Goal: Information Seeking & Learning: Learn about a topic

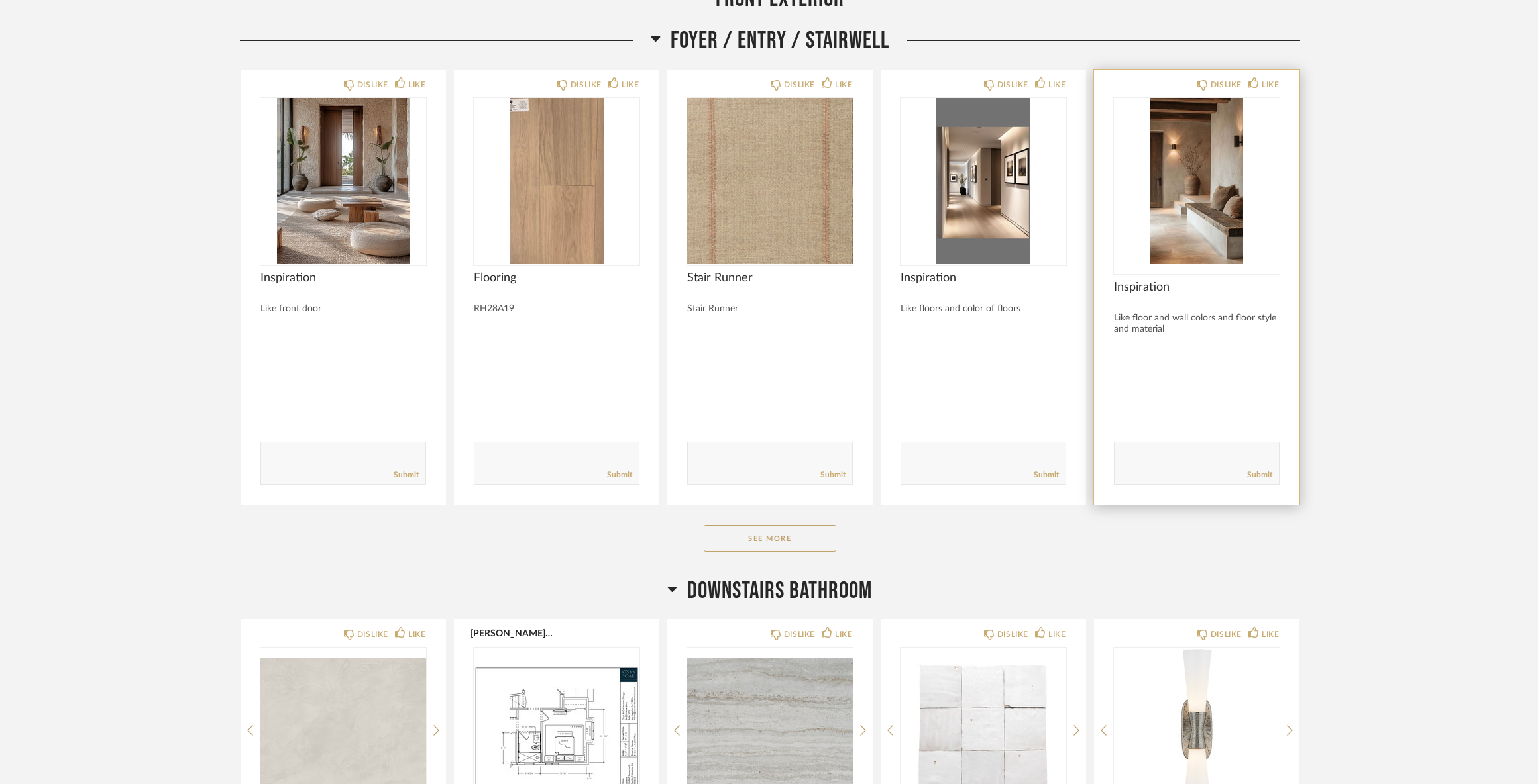
scroll to position [1390, 0]
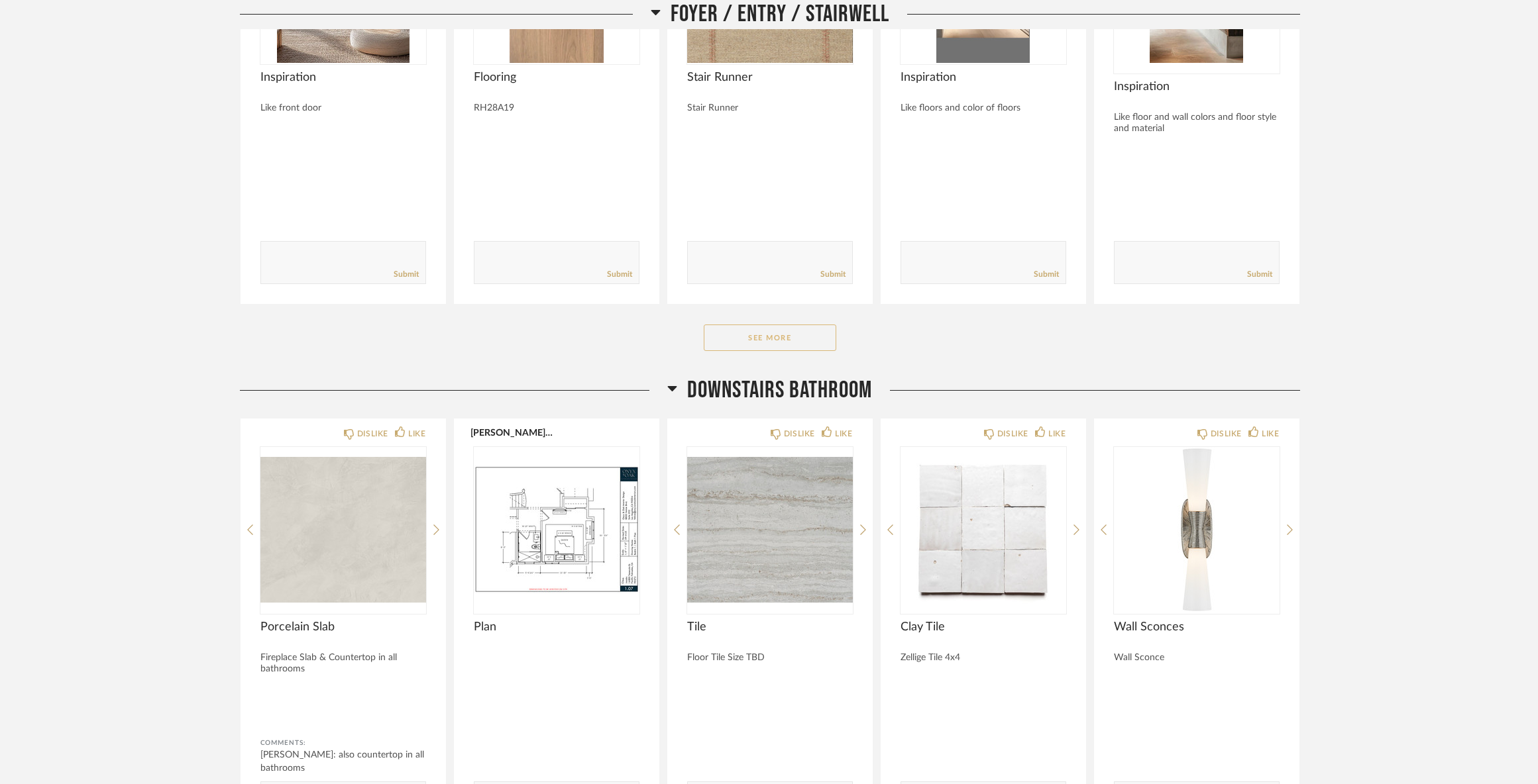
click at [805, 338] on button "See More" at bounding box center [769, 337] width 132 height 26
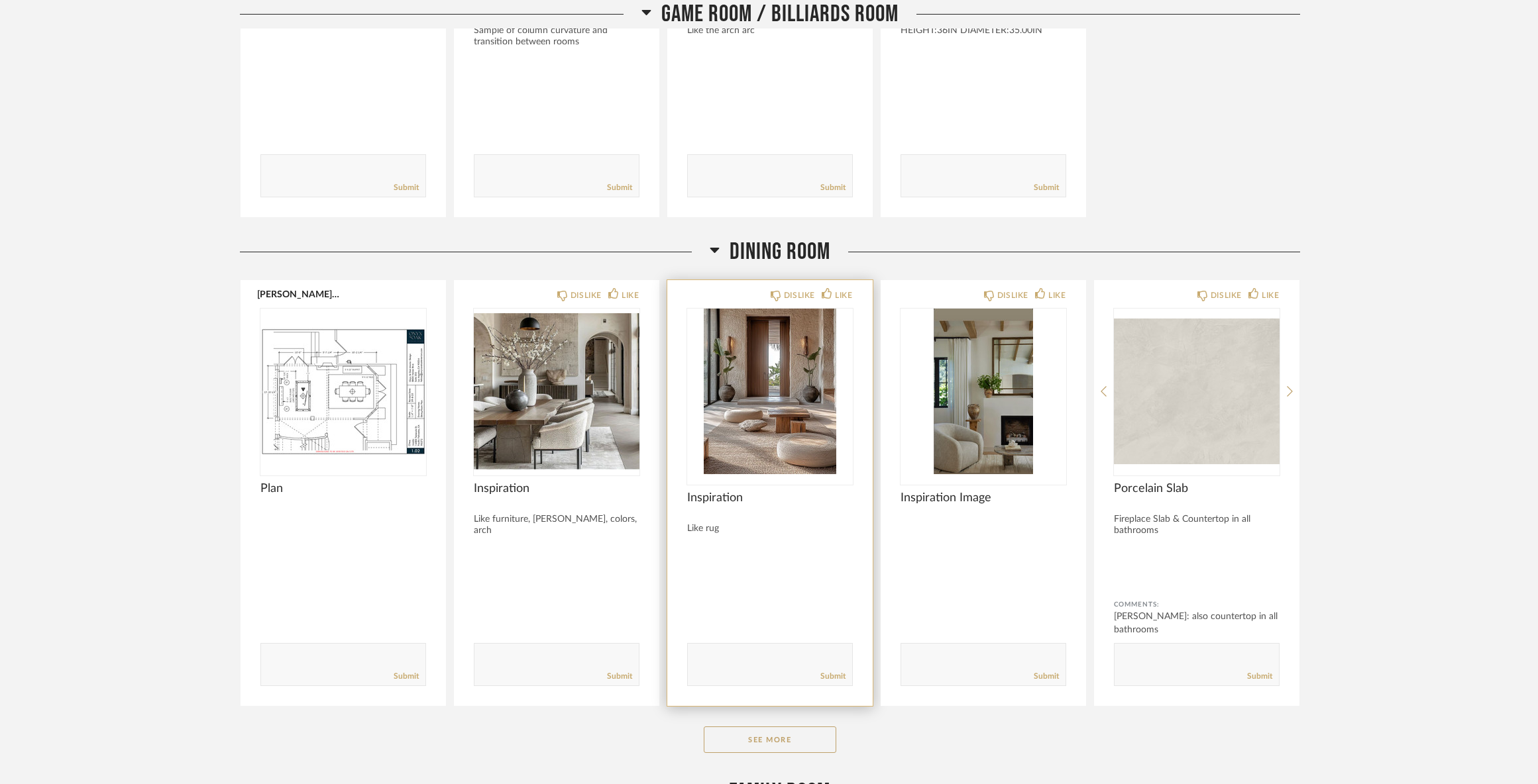
scroll to position [3973, 0]
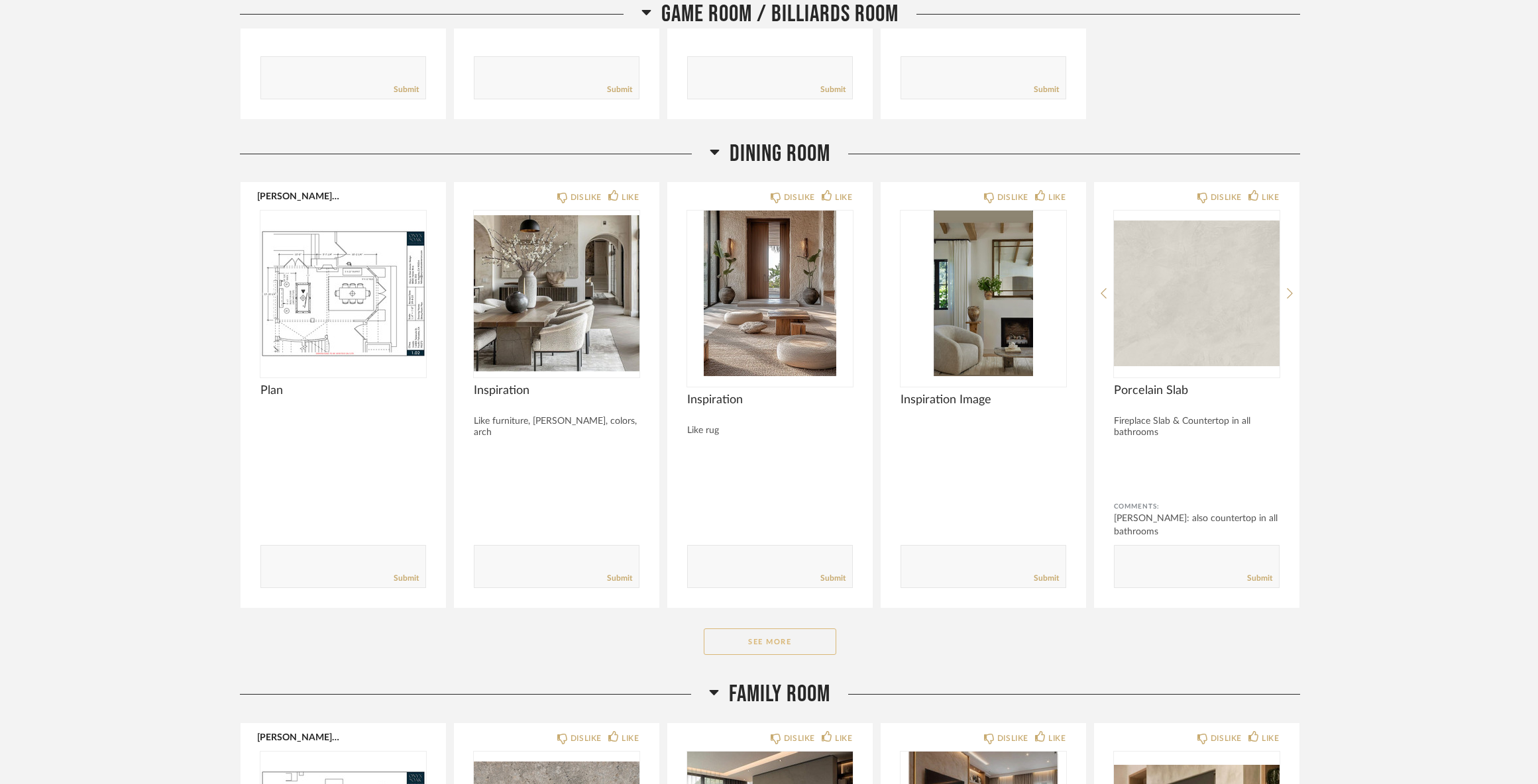
click at [749, 653] on button "See More" at bounding box center [769, 641] width 132 height 26
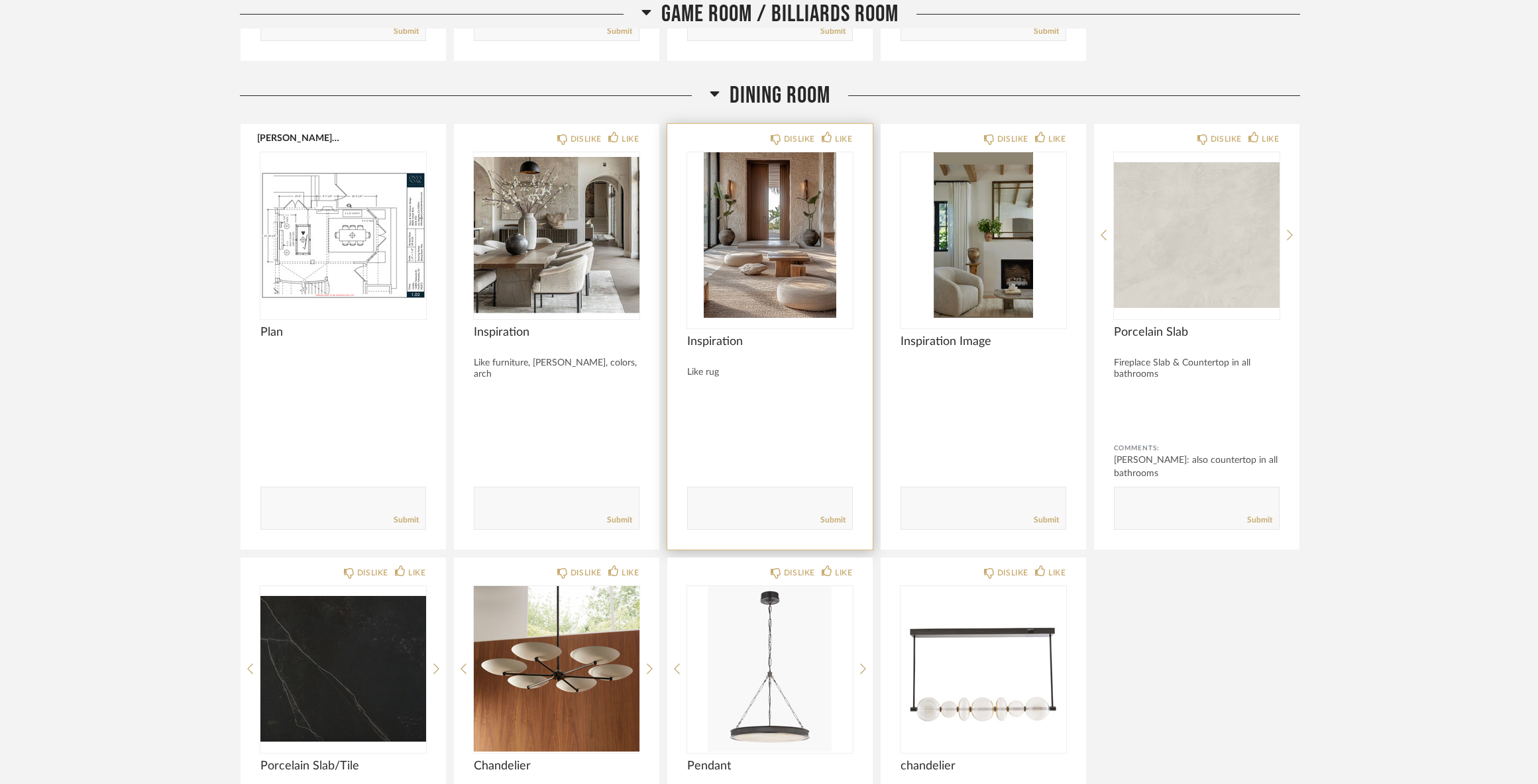
scroll to position [4105, 0]
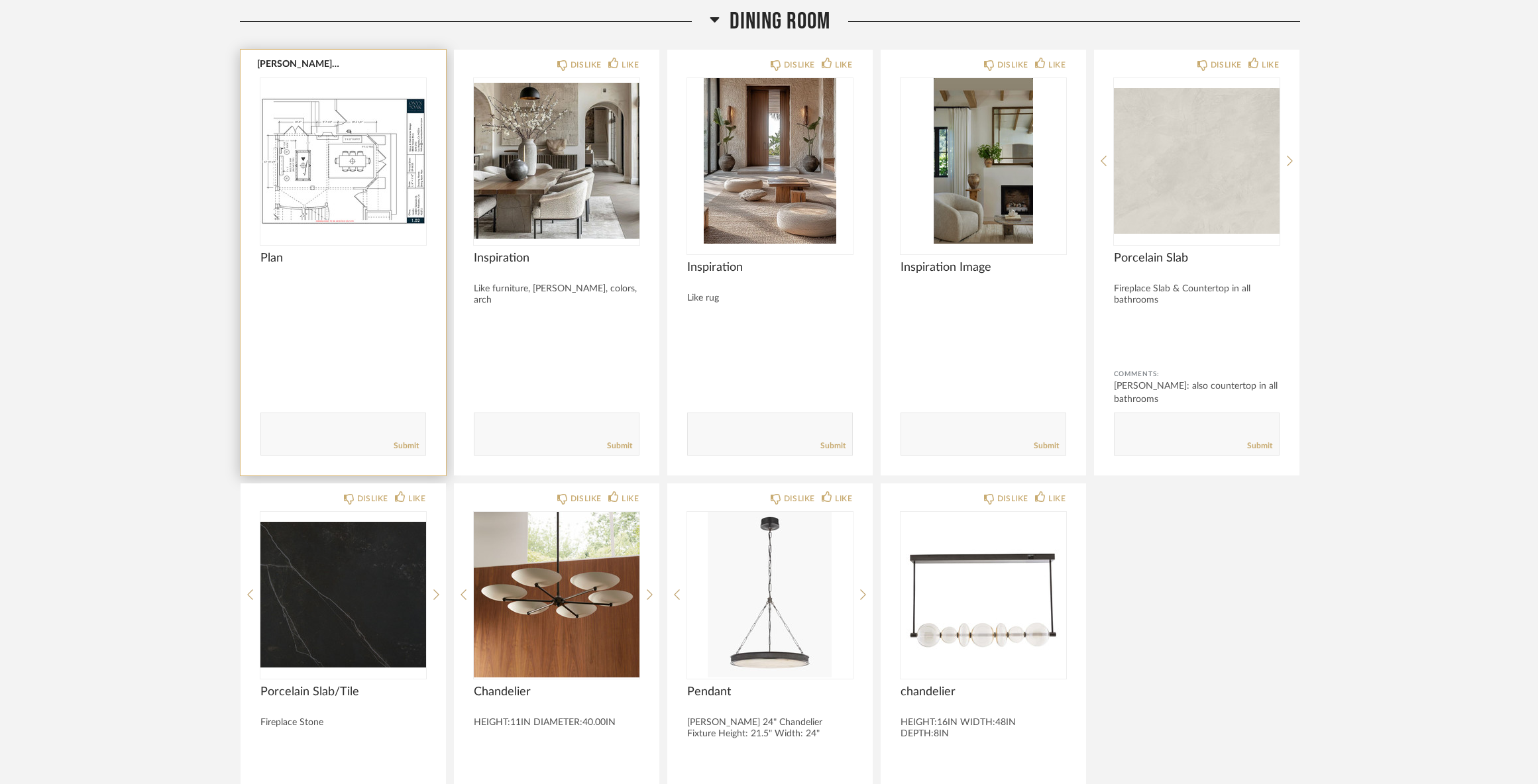
click at [328, 179] on div at bounding box center [343, 160] width 165 height 165
click at [358, 172] on img "0" at bounding box center [343, 160] width 165 height 165
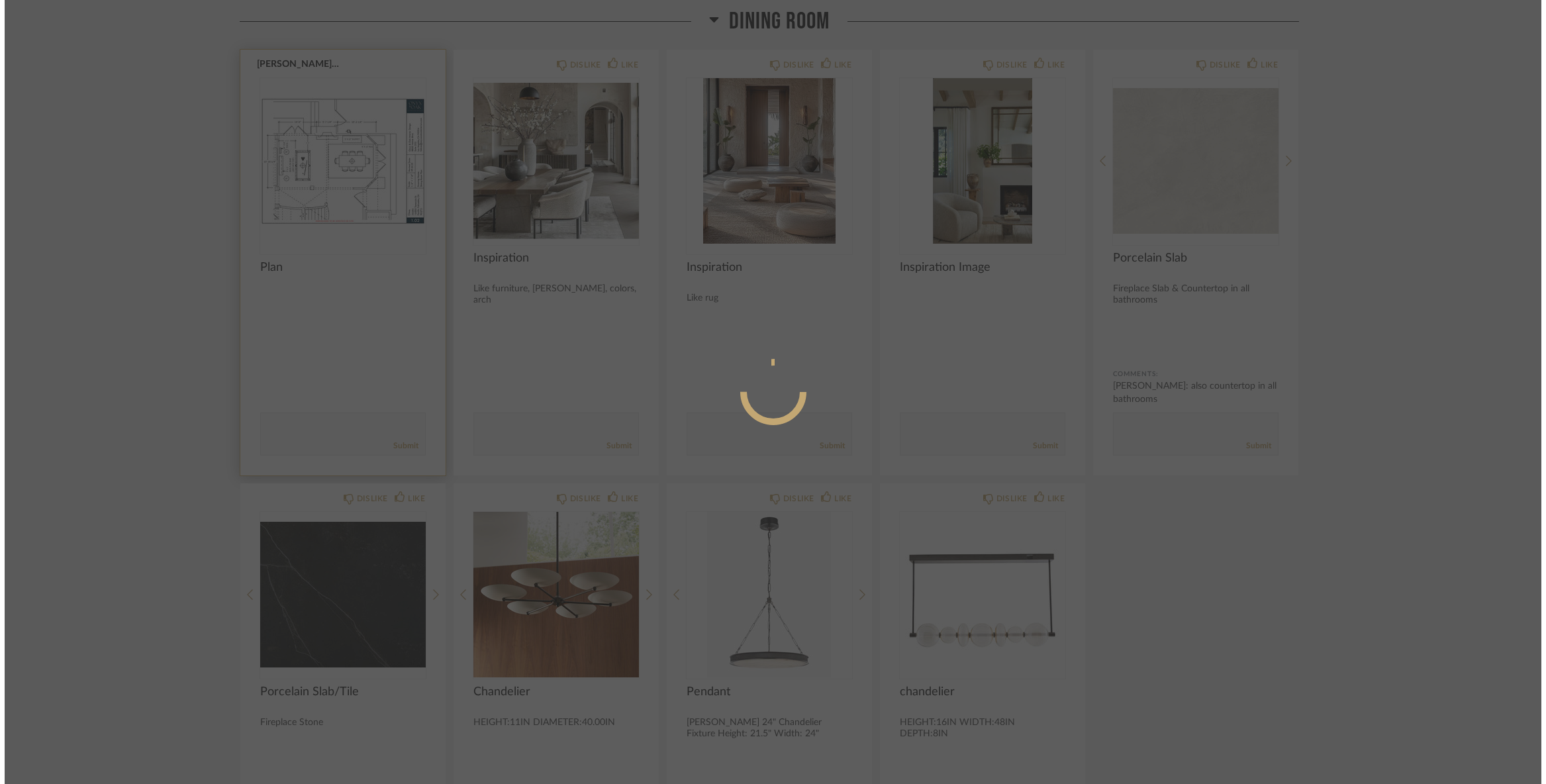
scroll to position [0, 0]
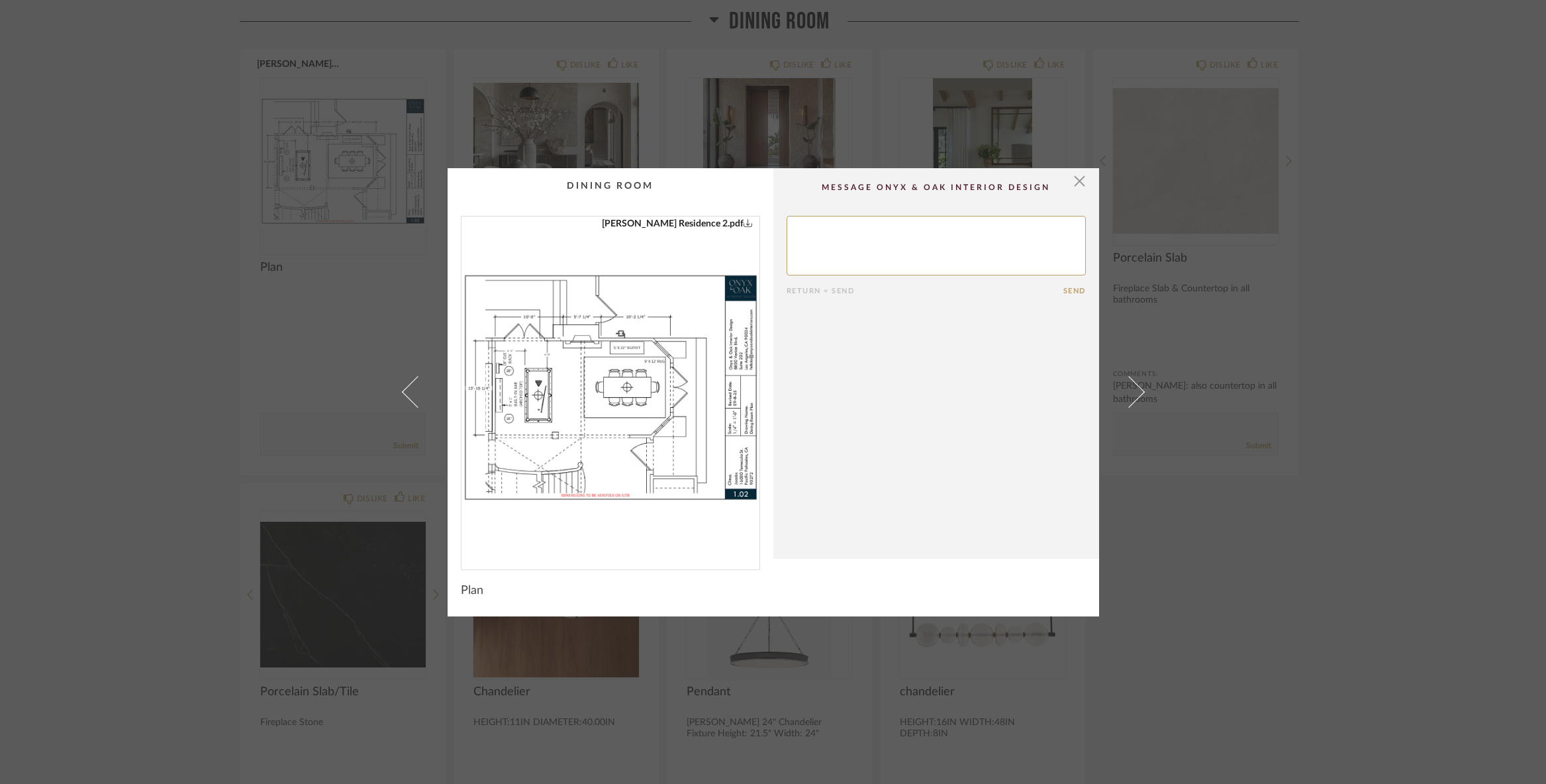
click at [634, 373] on img "0" at bounding box center [610, 387] width 298 height 343
click at [1072, 179] on span "button" at bounding box center [1080, 181] width 26 height 26
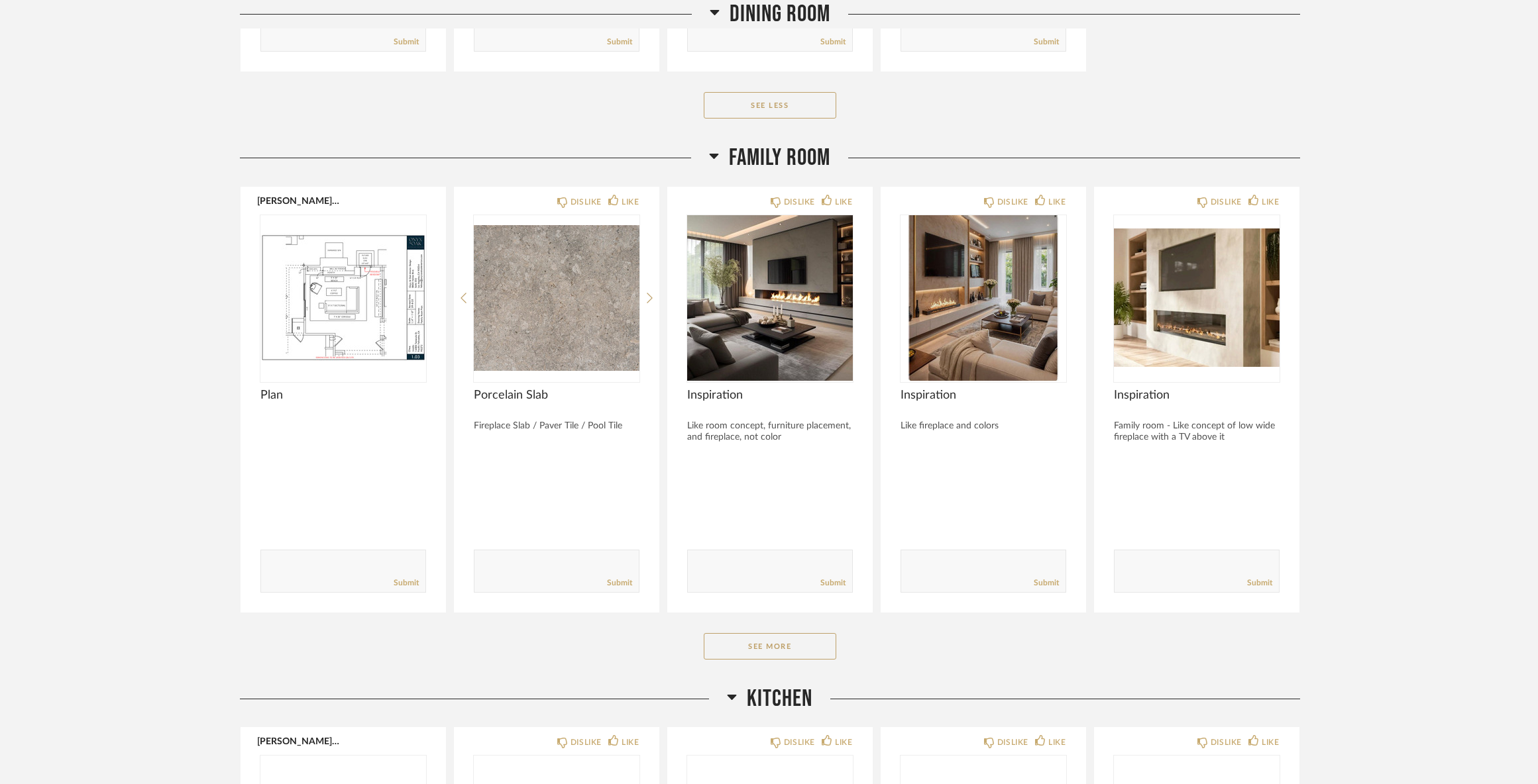
scroll to position [4967, 0]
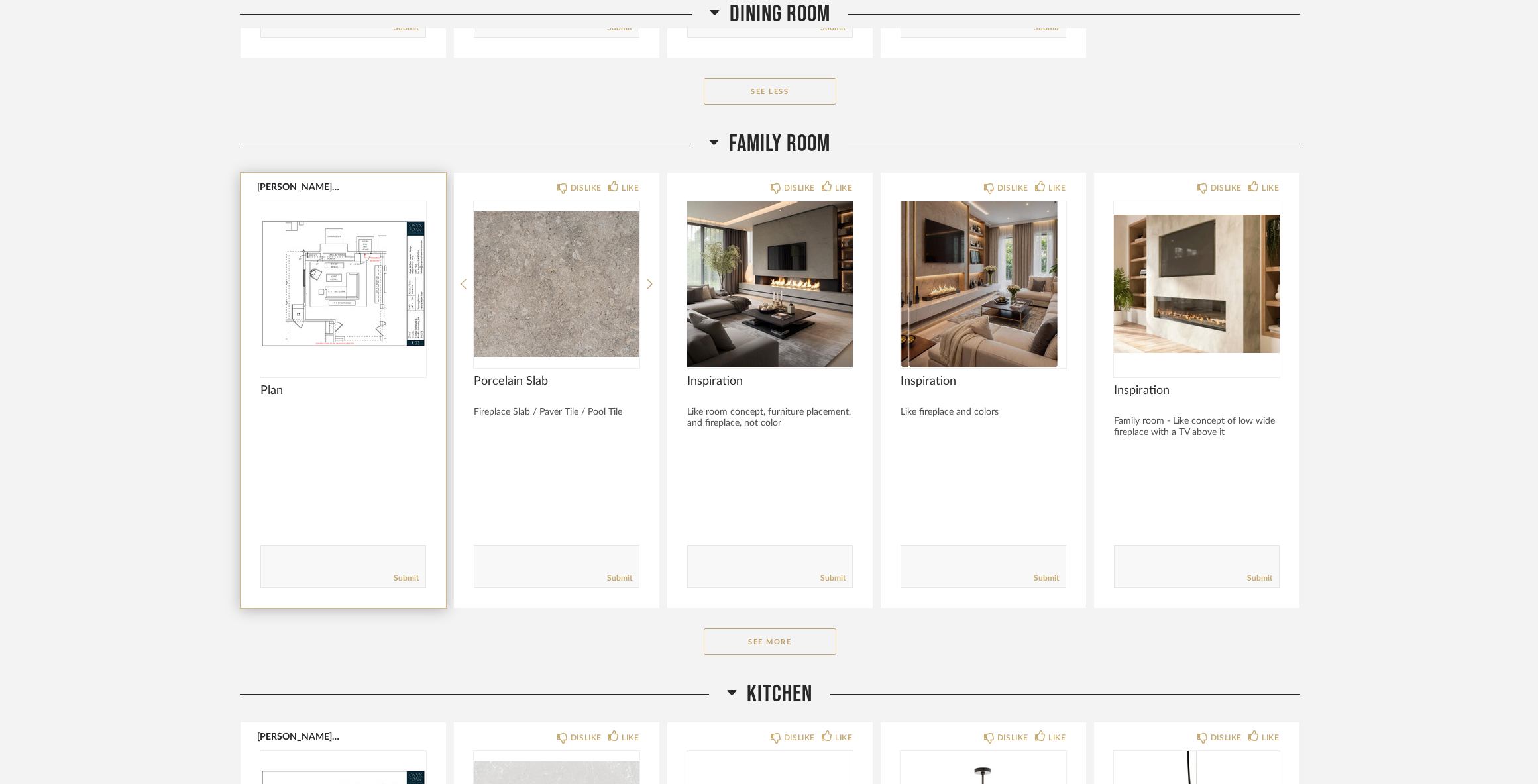
click at [0, 0] on img at bounding box center [0, 0] width 0 height 0
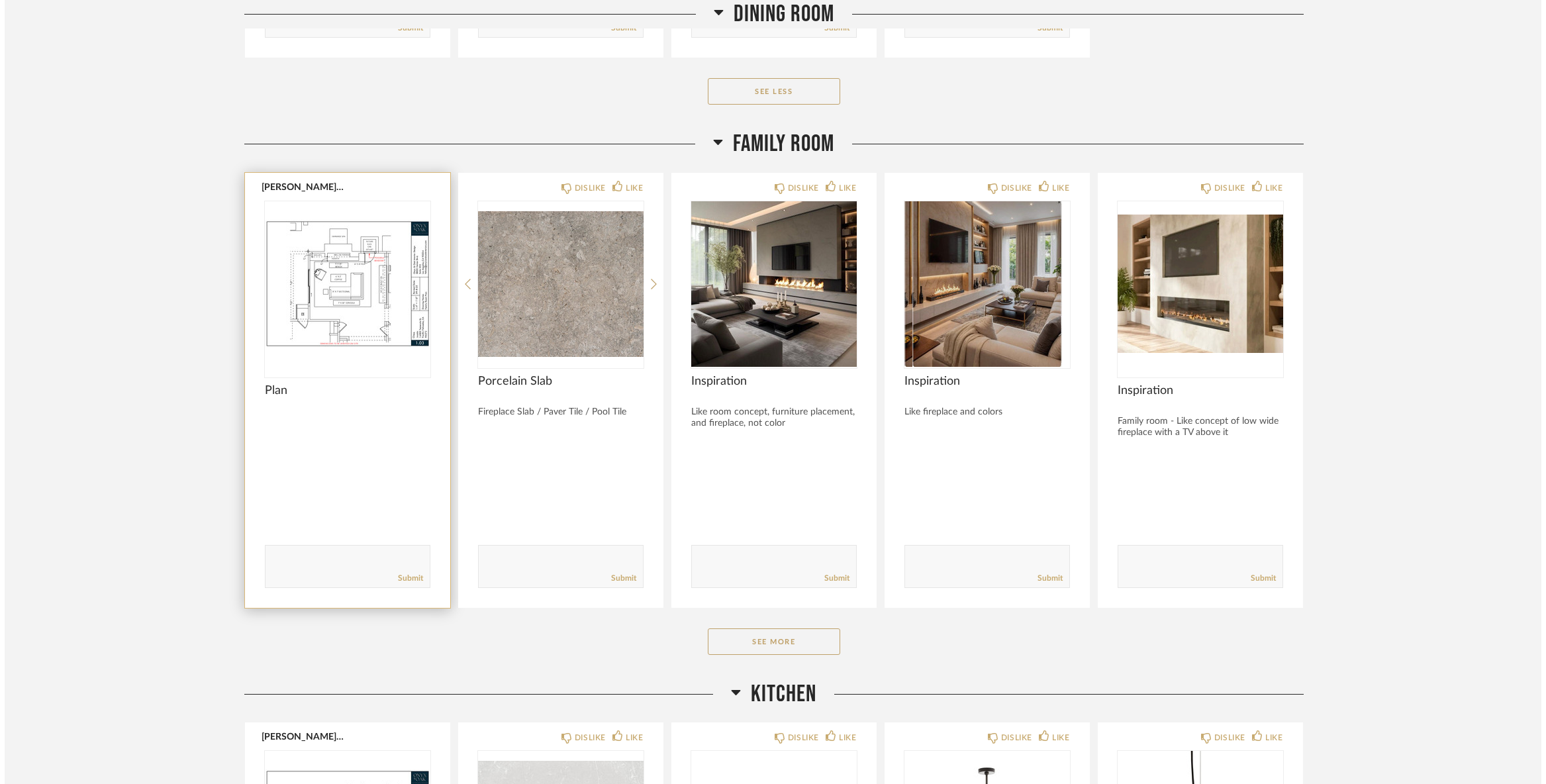
scroll to position [0, 0]
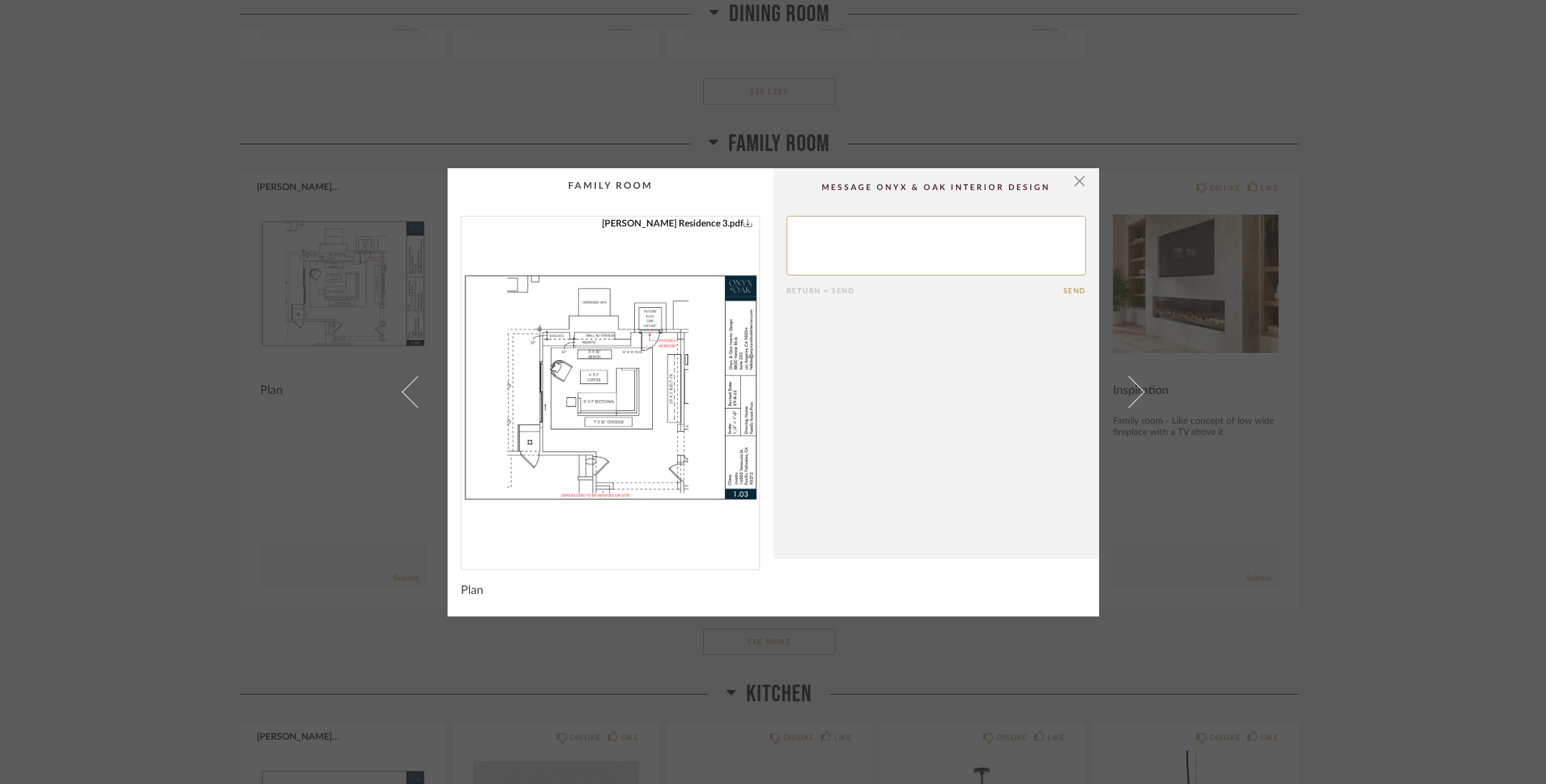
click at [601, 334] on img "0" at bounding box center [610, 387] width 298 height 343
click at [1076, 181] on span "button" at bounding box center [1080, 181] width 26 height 26
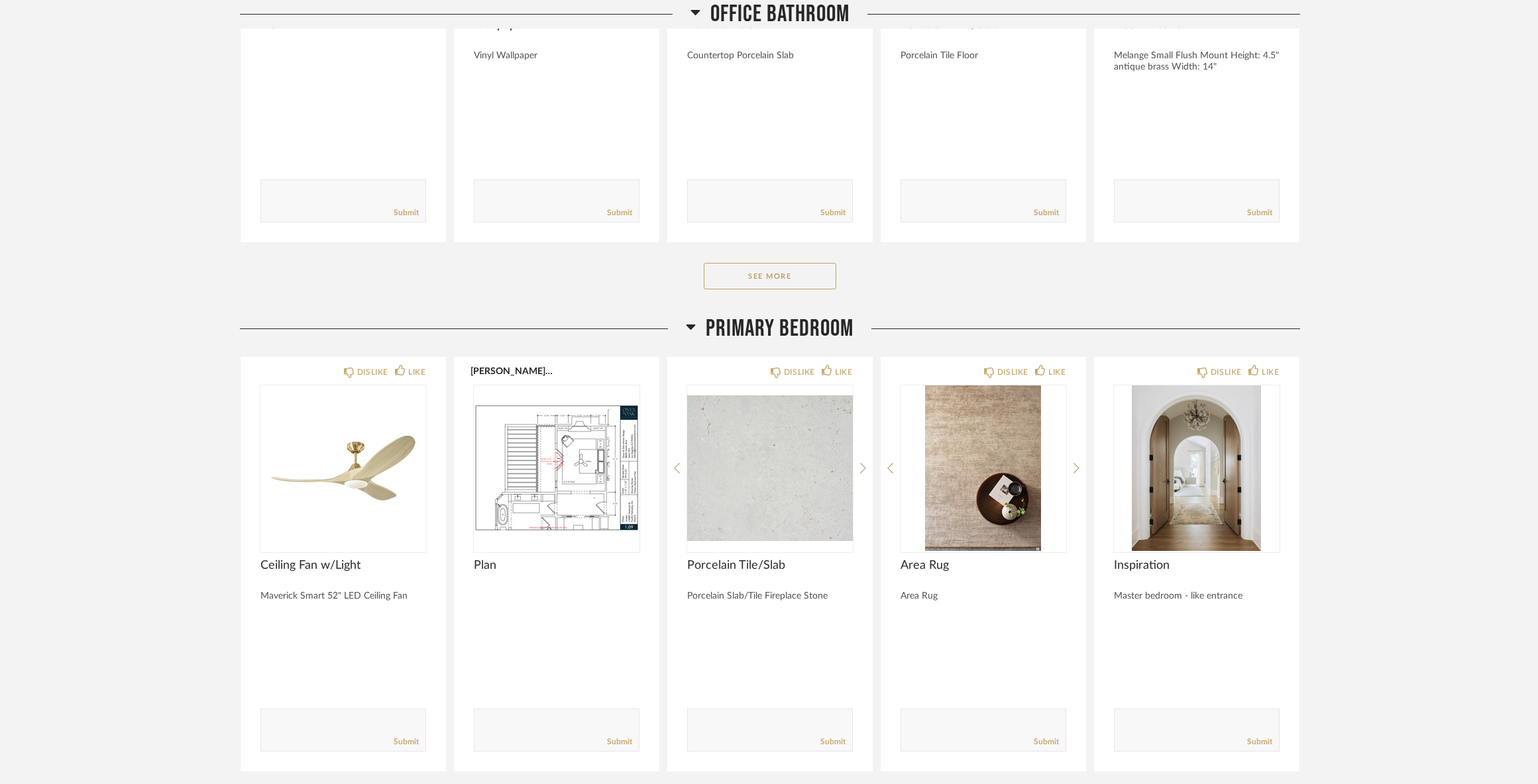
scroll to position [9138, 0]
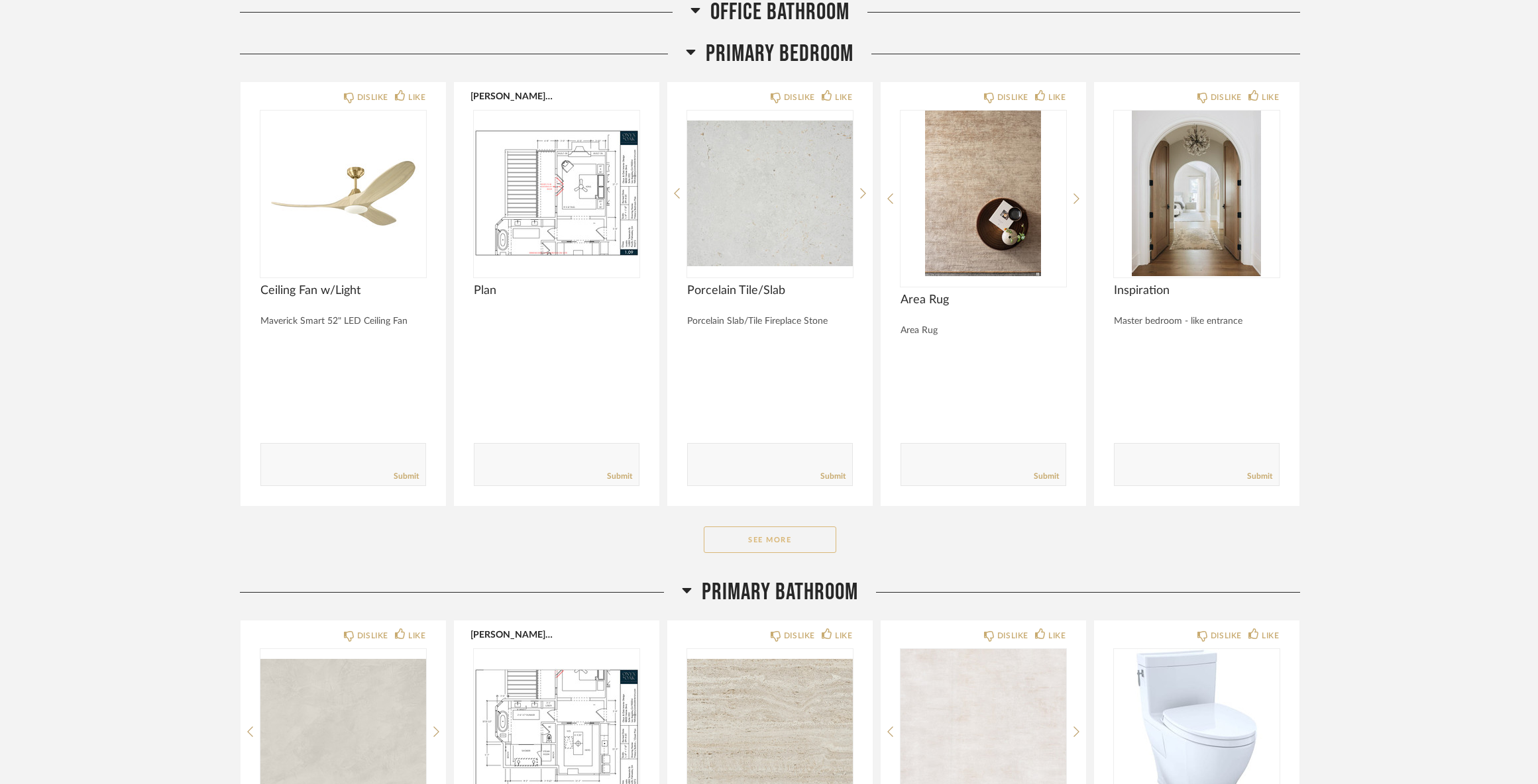
click at [758, 552] on button "See More" at bounding box center [769, 539] width 132 height 26
